Goal: Task Accomplishment & Management: Check status

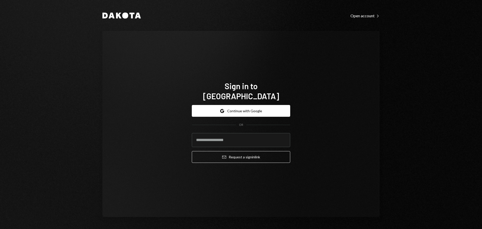
click at [223, 133] on input "email" at bounding box center [241, 140] width 98 height 14
type input "**********"
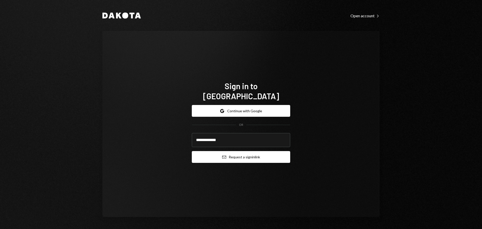
click at [229, 151] on button "Email Request a sign in link" at bounding box center [241, 157] width 98 height 12
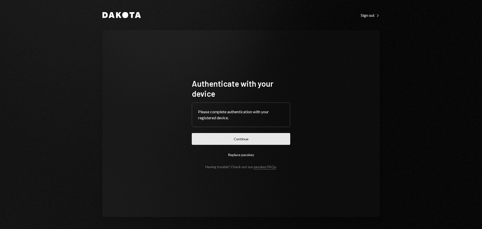
click at [233, 139] on button "Continue" at bounding box center [241, 139] width 98 height 12
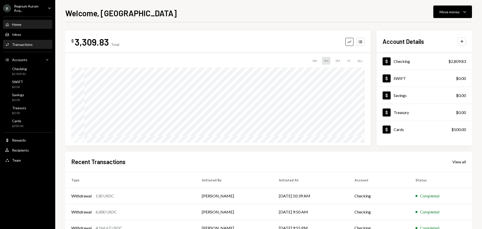
click at [26, 44] on div "Transactions" at bounding box center [22, 44] width 21 height 4
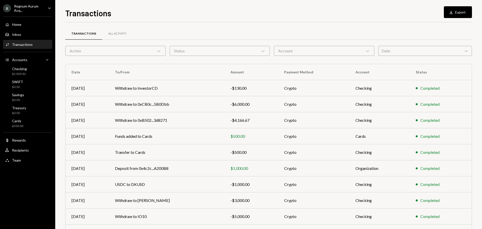
click at [131, 53] on div "Action Chevron Down" at bounding box center [115, 51] width 100 height 10
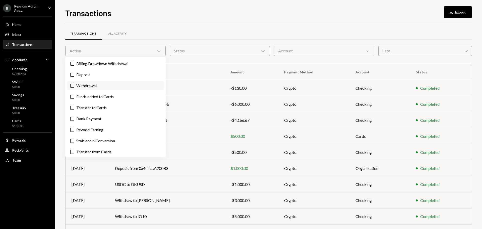
click at [100, 89] on label "Withdrawal" at bounding box center [115, 85] width 96 height 9
click at [74, 88] on button "Withdrawal" at bounding box center [72, 86] width 4 height 4
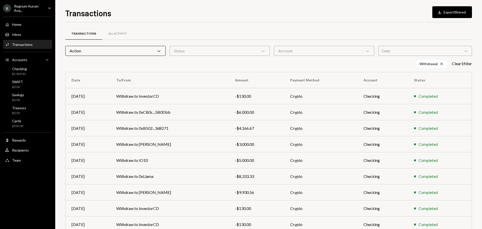
click at [282, 61] on div "Withdrawal Cross Clear 1 filter" at bounding box center [268, 64] width 407 height 8
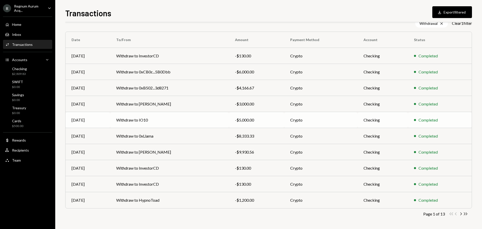
scroll to position [41, 0]
click at [462, 214] on icon "Chevron Right" at bounding box center [460, 214] width 5 height 5
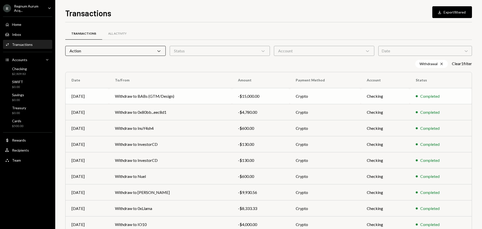
click at [199, 95] on td "Withdraw to BABs (GTM/Design)" at bounding box center [170, 96] width 123 height 16
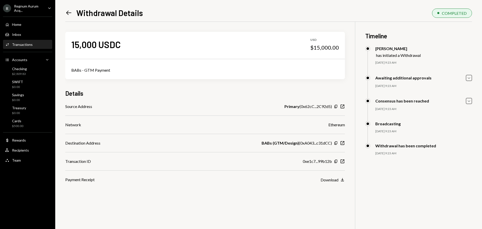
click at [68, 14] on icon "Left Arrow" at bounding box center [68, 12] width 7 height 7
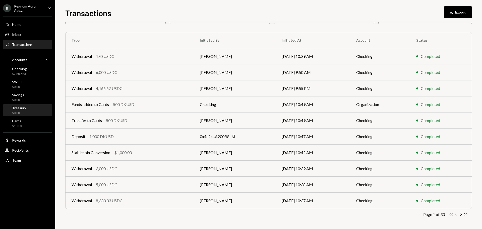
scroll to position [33, 0]
click at [296, 200] on td "[DATE] 10:37 AM" at bounding box center [313, 200] width 75 height 16
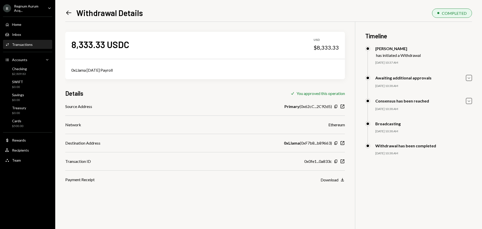
click at [68, 13] on icon "Left Arrow" at bounding box center [68, 12] width 7 height 7
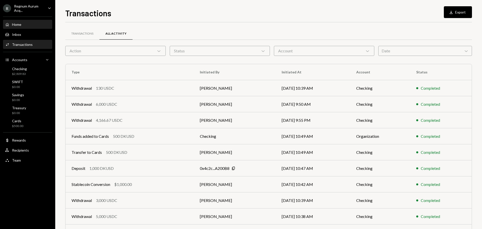
click at [12, 21] on div "Home Home" at bounding box center [27, 24] width 45 height 9
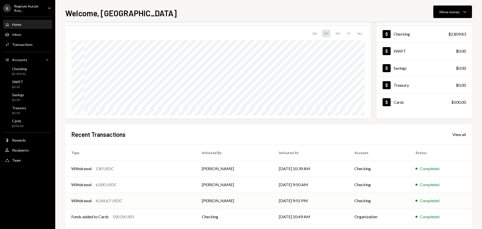
scroll to position [49, 0]
